Goal: Information Seeking & Learning: Check status

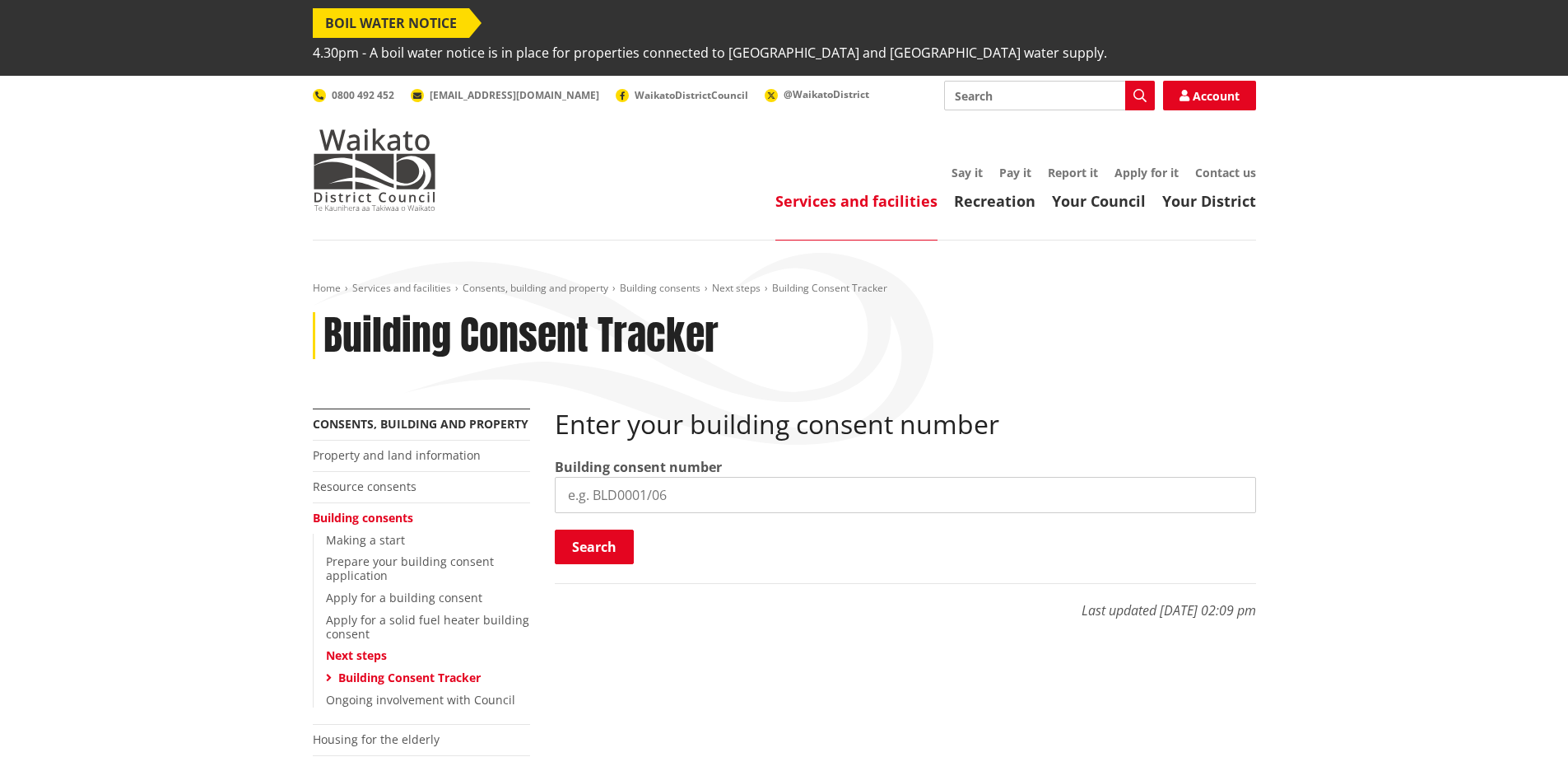
click at [769, 477] on input "search" at bounding box center [905, 495] width 701 height 36
type input "BLD0223/26"
click at [585, 530] on button "Search" at bounding box center [594, 547] width 79 height 34
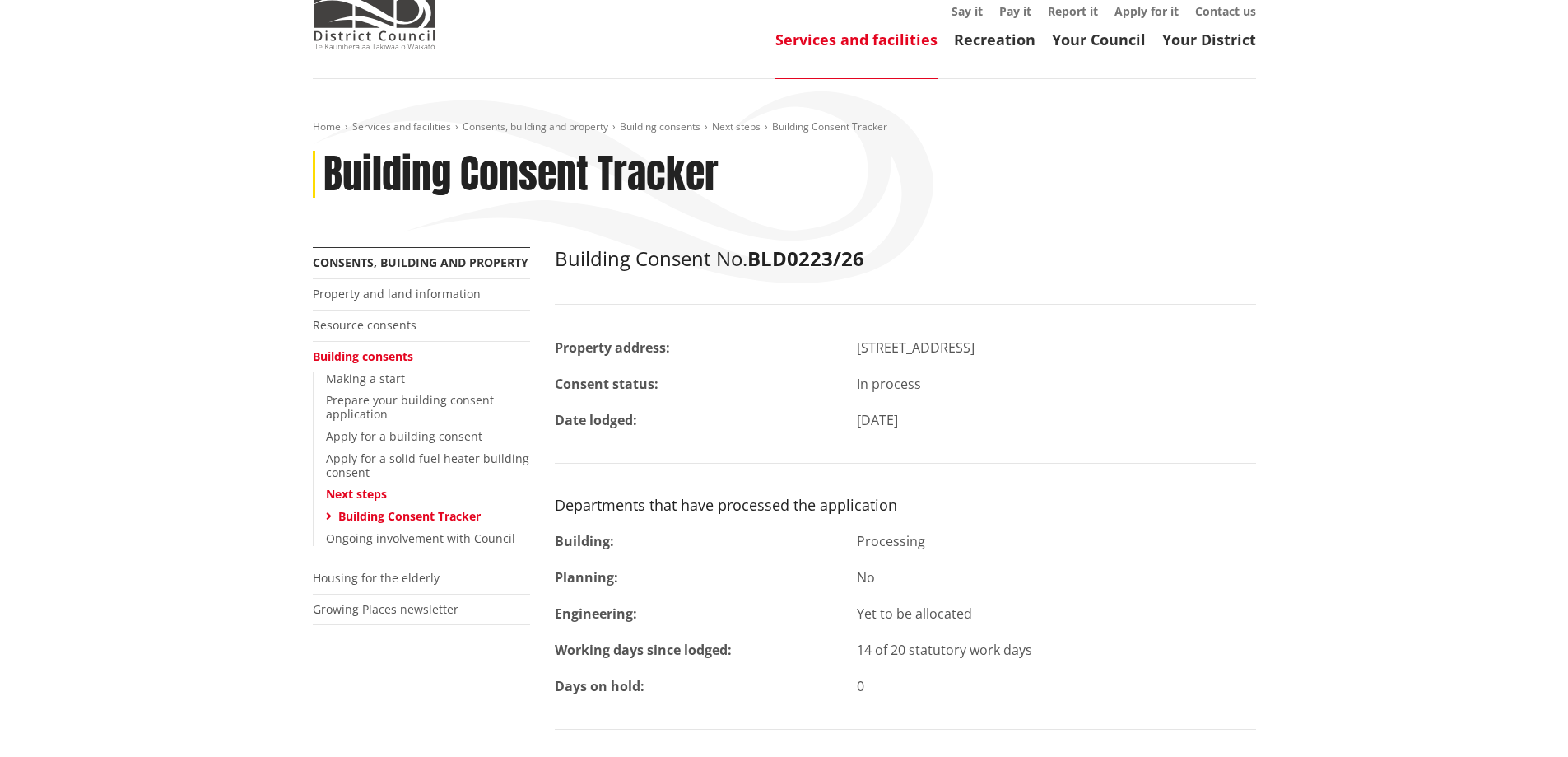
scroll to position [165, 0]
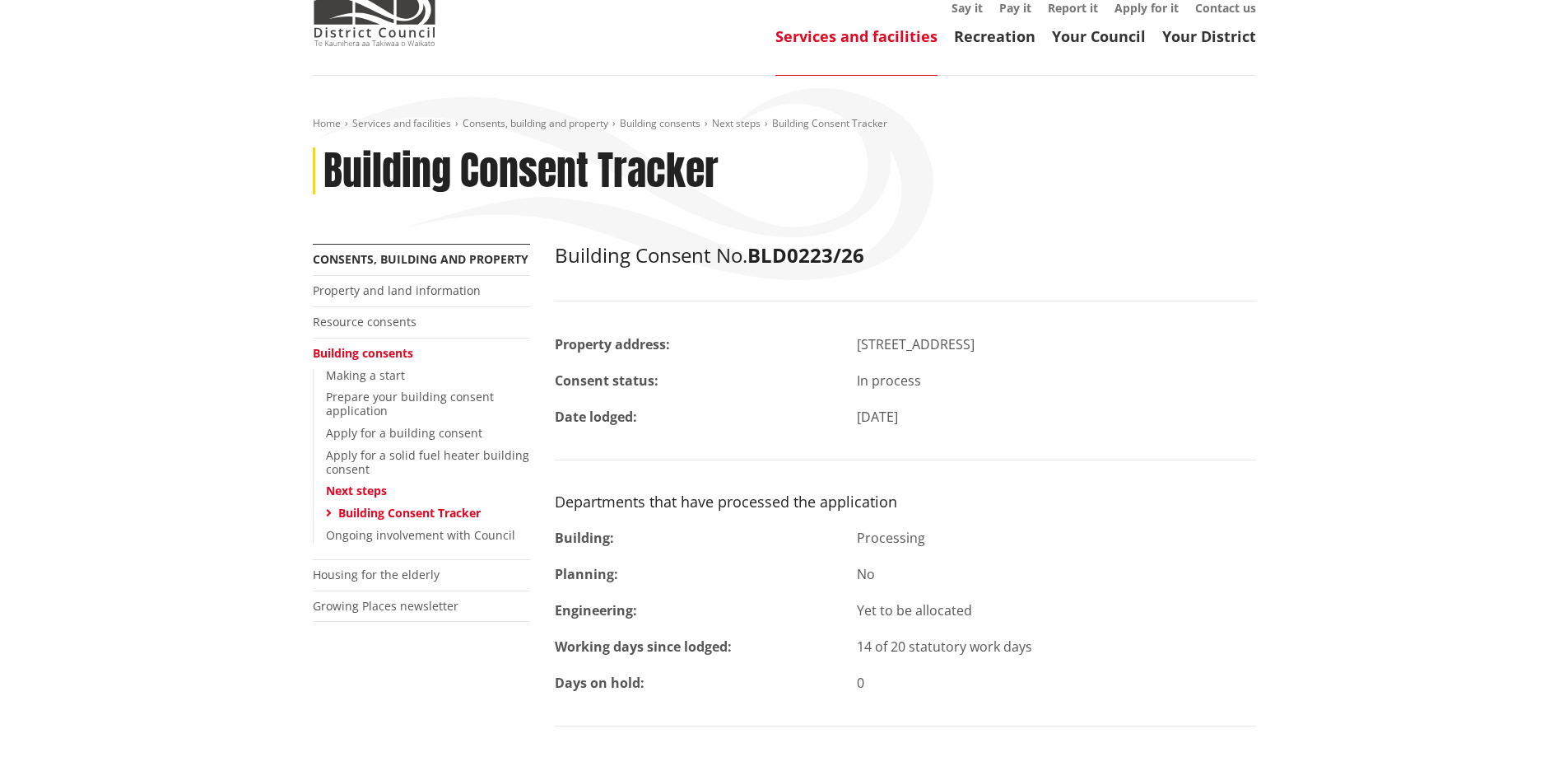
click at [1087, 159] on div "Building Consent Tracker" at bounding box center [784, 172] width 944 height 48
